Goal: Task Accomplishment & Management: Use online tool/utility

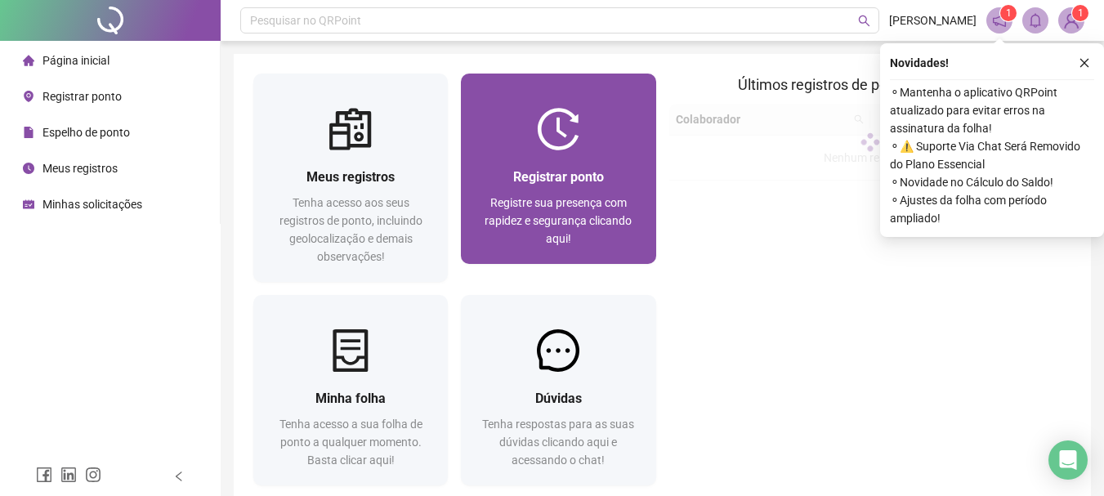
click at [579, 150] on img at bounding box center [558, 129] width 42 height 42
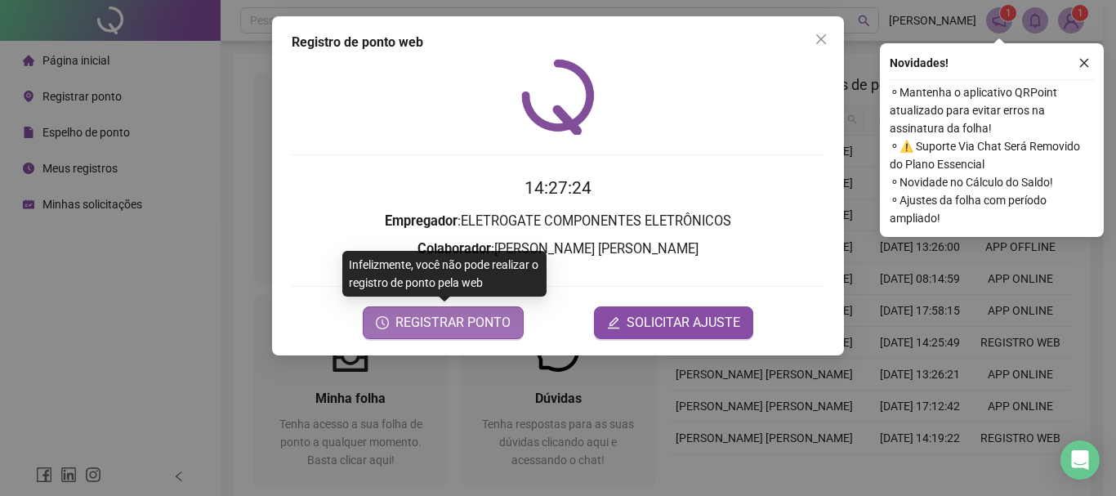
click at [463, 325] on span "REGISTRAR PONTO" at bounding box center [453, 323] width 115 height 20
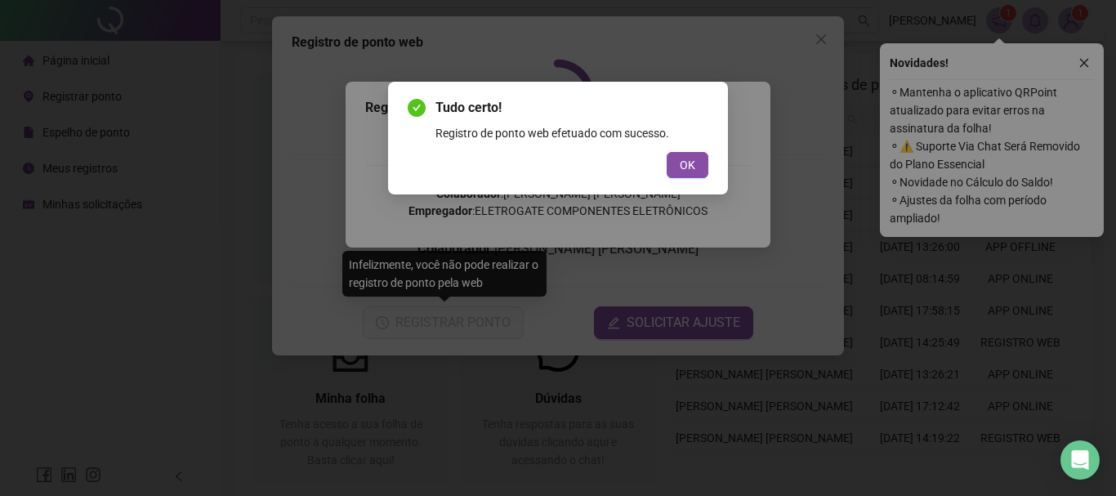
click at [688, 161] on span "OK" at bounding box center [688, 165] width 16 height 18
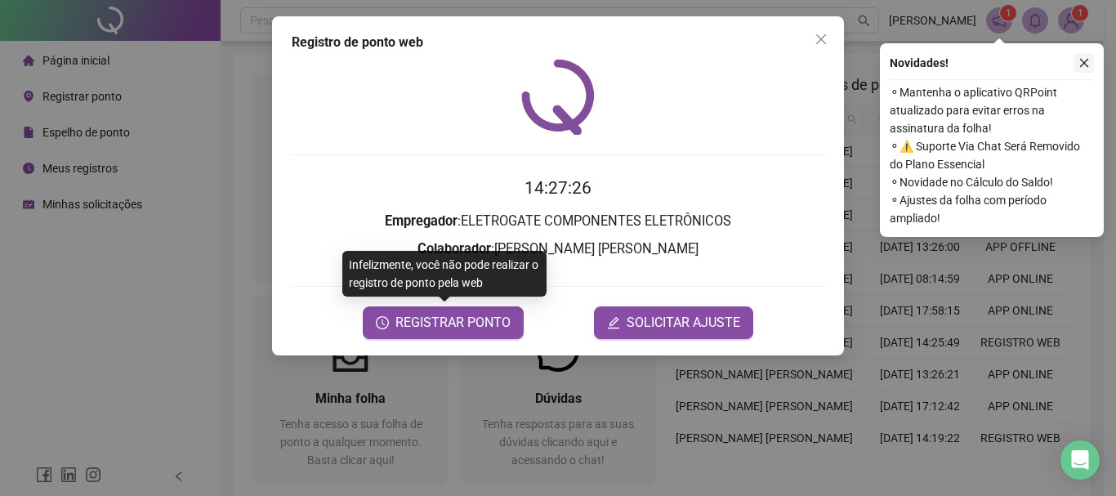
click at [1086, 63] on icon "close" at bounding box center [1084, 62] width 11 height 11
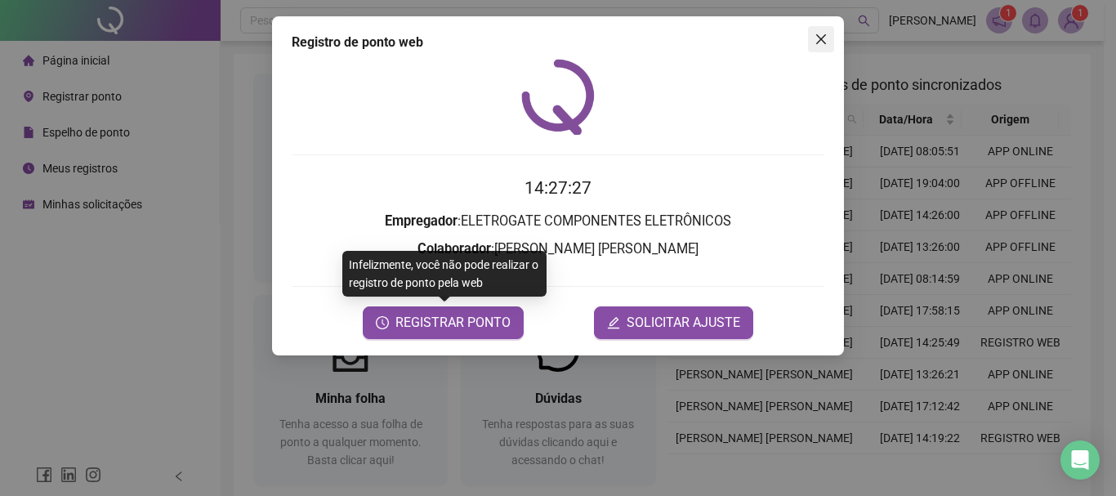
click at [825, 38] on icon "close" at bounding box center [821, 39] width 13 height 13
